Goal: Find specific page/section: Find specific page/section

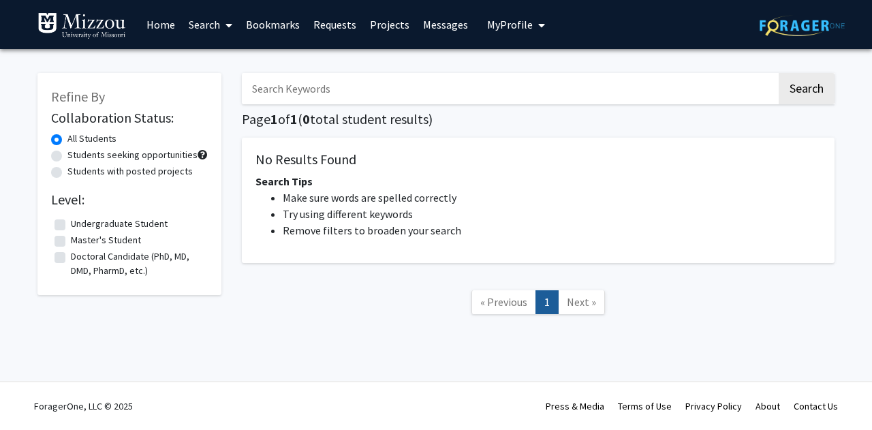
drag, startPoint x: 0, startPoint y: 0, endPoint x: 166, endPoint y: 22, distance: 167.1
click at [166, 22] on link "Home" at bounding box center [161, 25] width 42 height 48
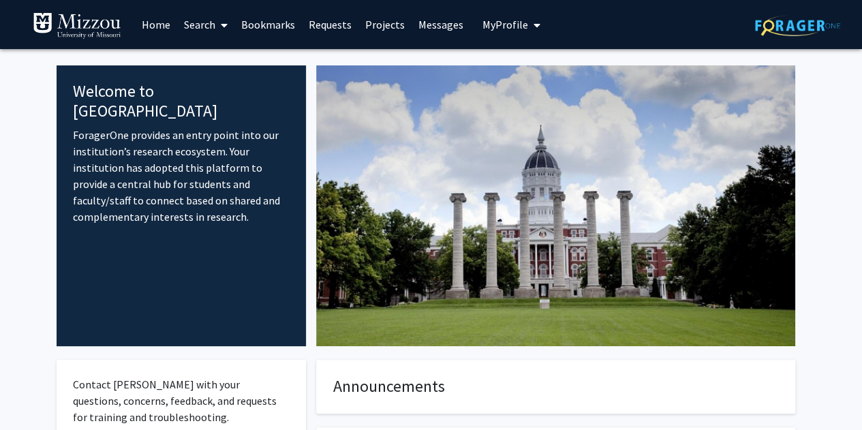
click at [199, 25] on link "Search" at bounding box center [205, 25] width 57 height 48
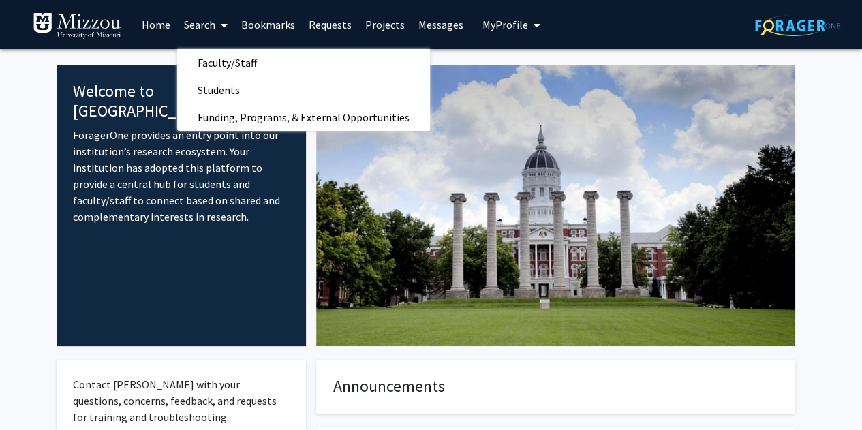
click at [238, 61] on span "Faculty/Staff" at bounding box center [227, 62] width 100 height 27
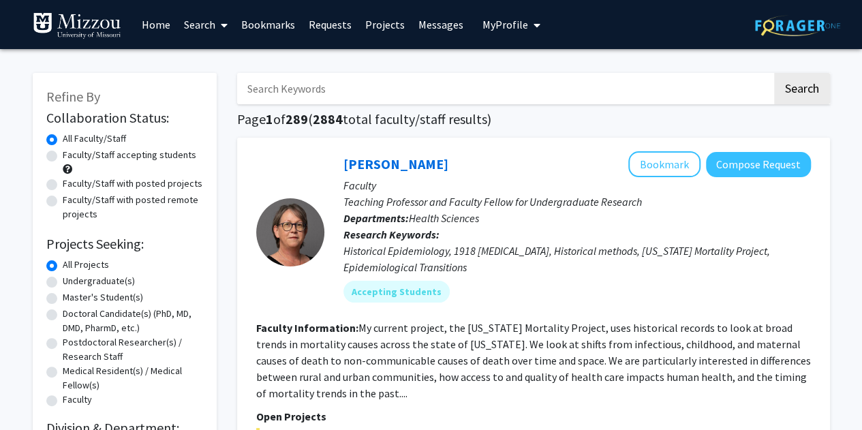
click at [294, 88] on input "Search Keywords" at bounding box center [504, 88] width 535 height 31
type input "[PERSON_NAME]"
click at [774, 73] on button "Search" at bounding box center [802, 88] width 56 height 31
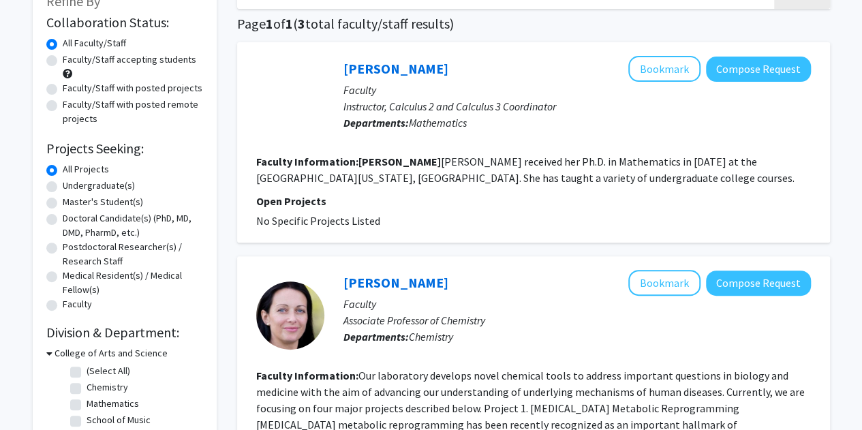
scroll to position [97, 0]
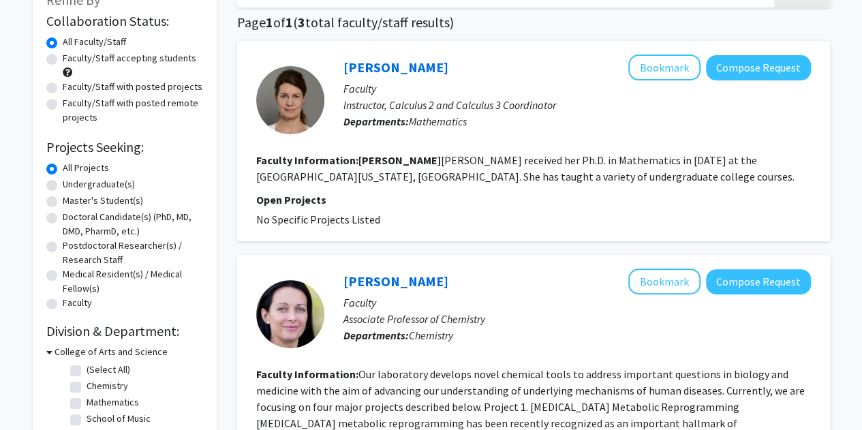
click at [63, 187] on label "Undergraduate(s)" at bounding box center [99, 184] width 72 height 14
click at [63, 186] on input "Undergraduate(s)" at bounding box center [67, 181] width 9 height 9
radio input "true"
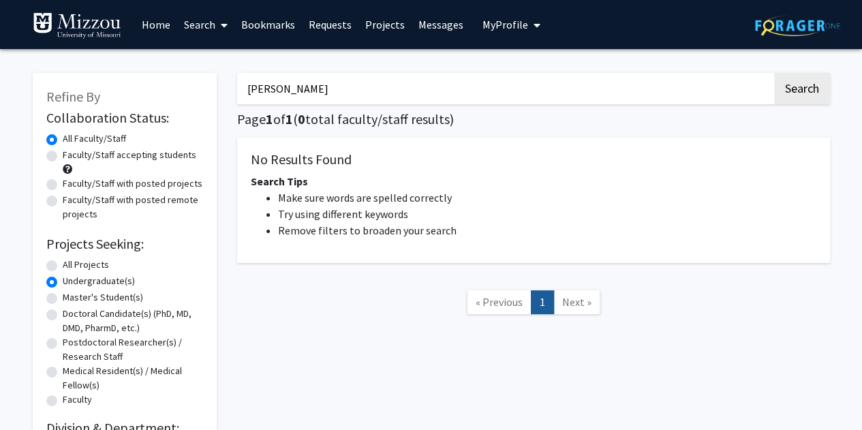
click at [309, 101] on input "[PERSON_NAME]" at bounding box center [504, 88] width 535 height 31
type input "E"
type input "Ekin"
click at [774, 73] on button "Search" at bounding box center [802, 88] width 56 height 31
radio input "true"
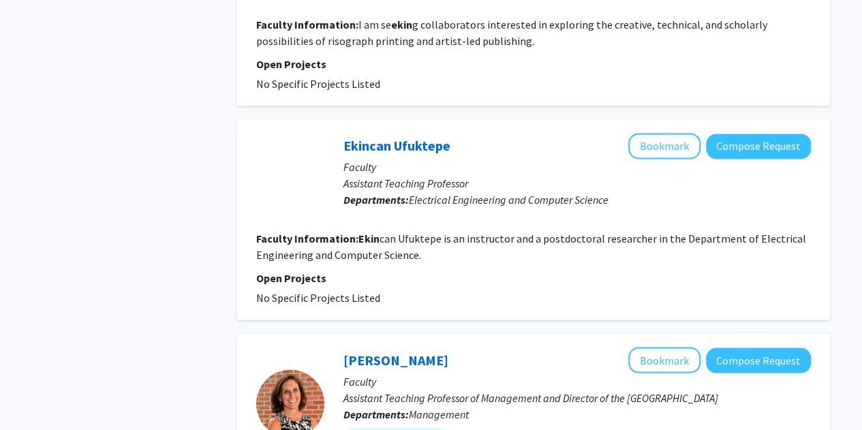
scroll to position [961, 0]
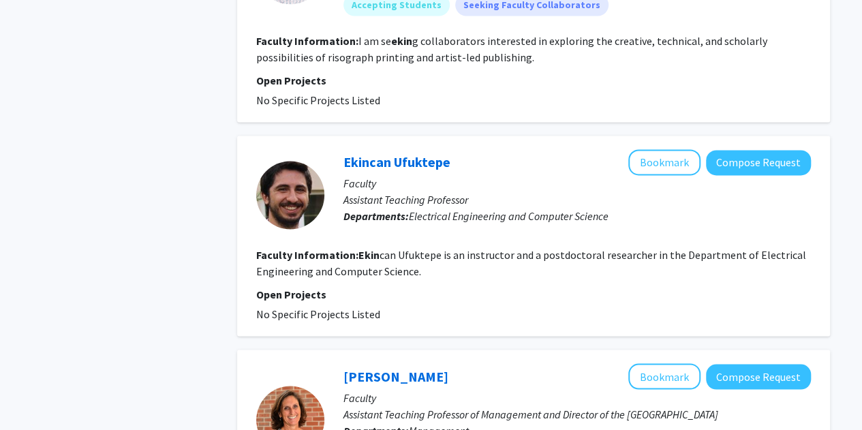
click at [390, 165] on link "Ekincan Ufuktepe" at bounding box center [396, 161] width 107 height 17
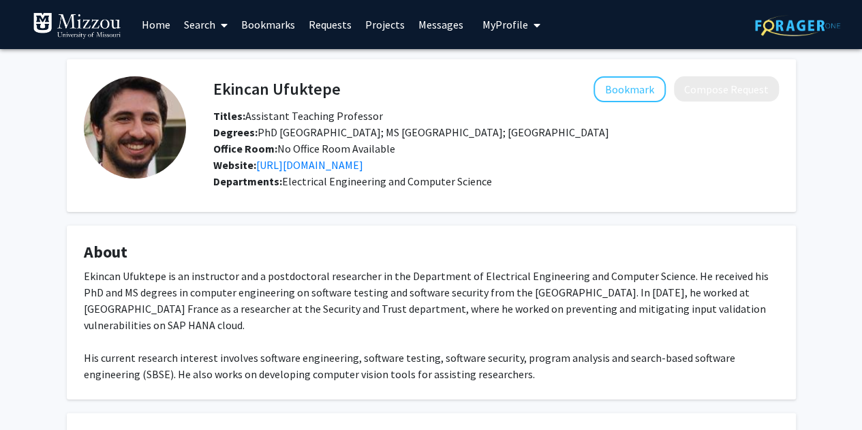
click at [482, 25] on span "My Profile" at bounding box center [505, 25] width 46 height 14
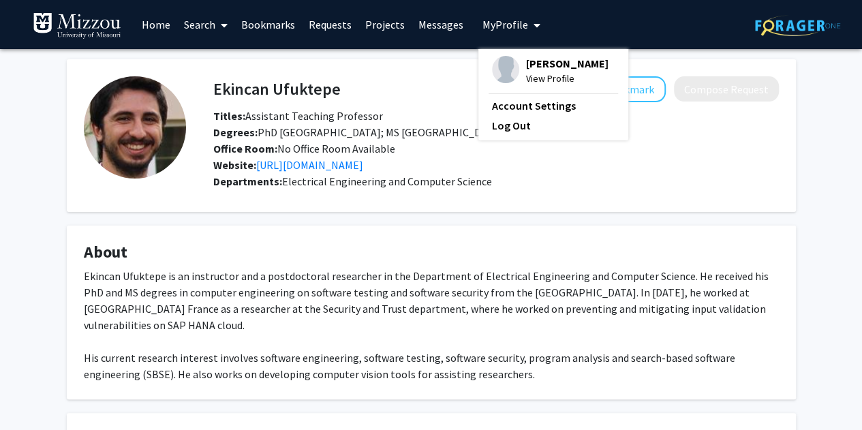
click at [546, 86] on span "View Profile" at bounding box center [567, 78] width 82 height 15
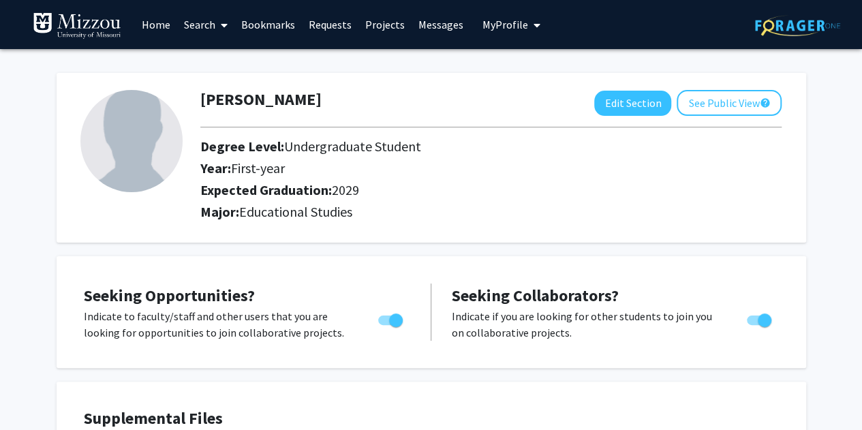
click at [379, 24] on link "Projects" at bounding box center [384, 25] width 53 height 48
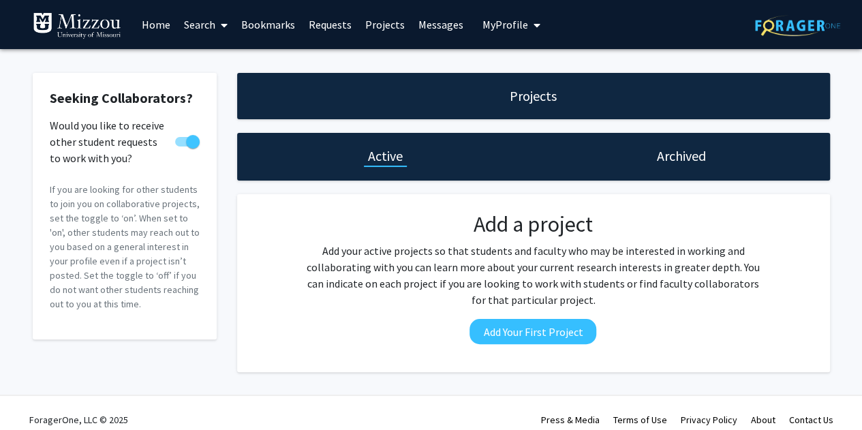
click at [149, 30] on link "Home" at bounding box center [156, 25] width 42 height 48
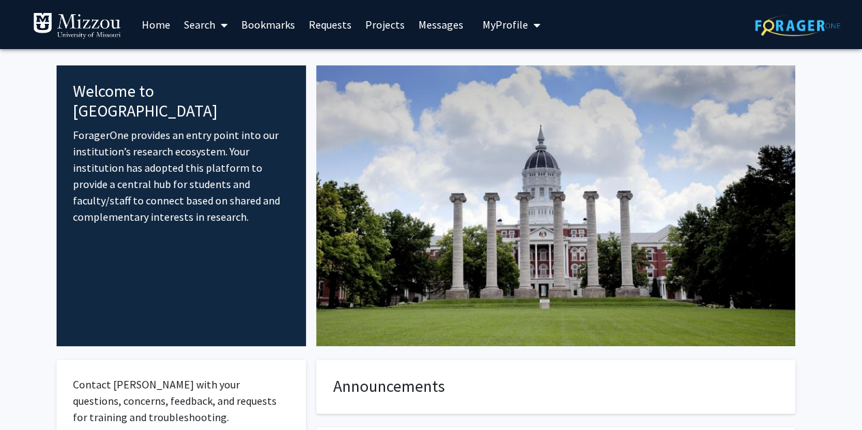
click at [443, 24] on link "Messages" at bounding box center [440, 25] width 59 height 48
